Goal: Task Accomplishment & Management: Manage account settings

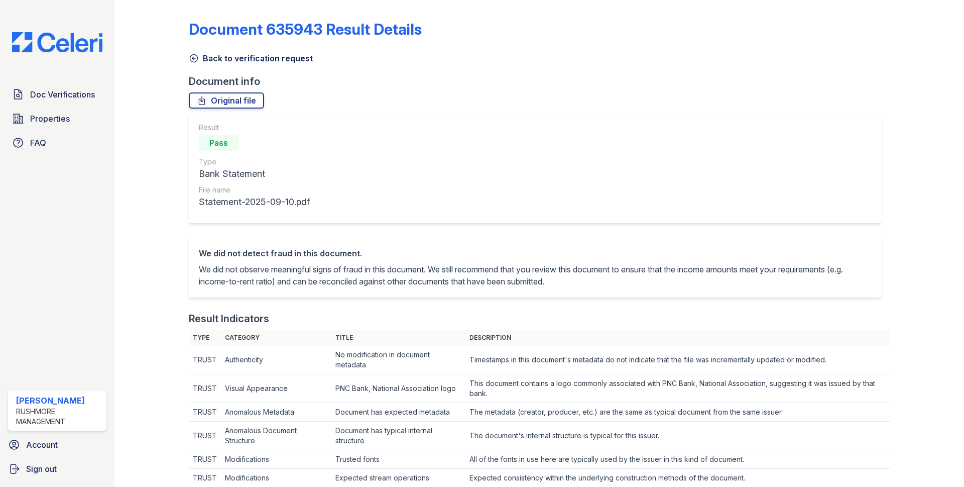
click at [48, 97] on span "Doc Verifications" at bounding box center [62, 94] width 65 height 12
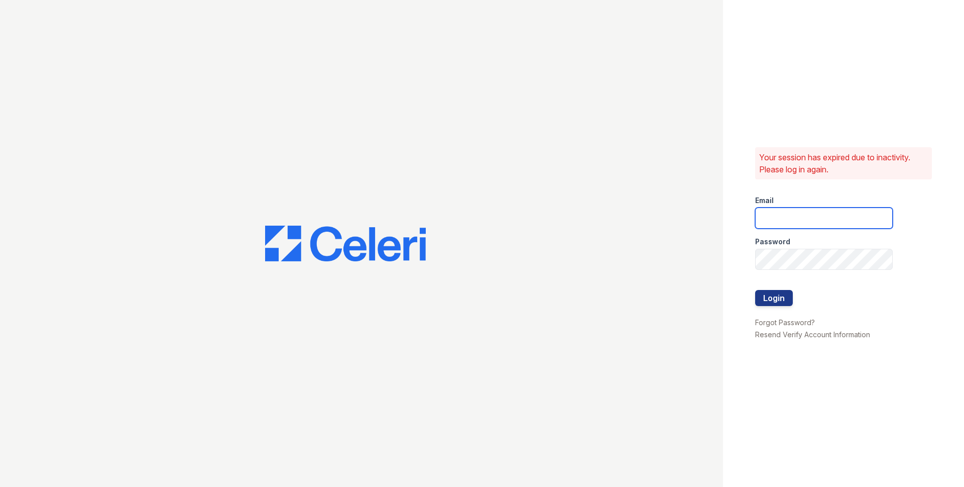
type input "[EMAIL_ADDRESS][DOMAIN_NAME]"
click at [784, 301] on button "Login" at bounding box center [775, 298] width 38 height 16
